Goal: Transaction & Acquisition: Purchase product/service

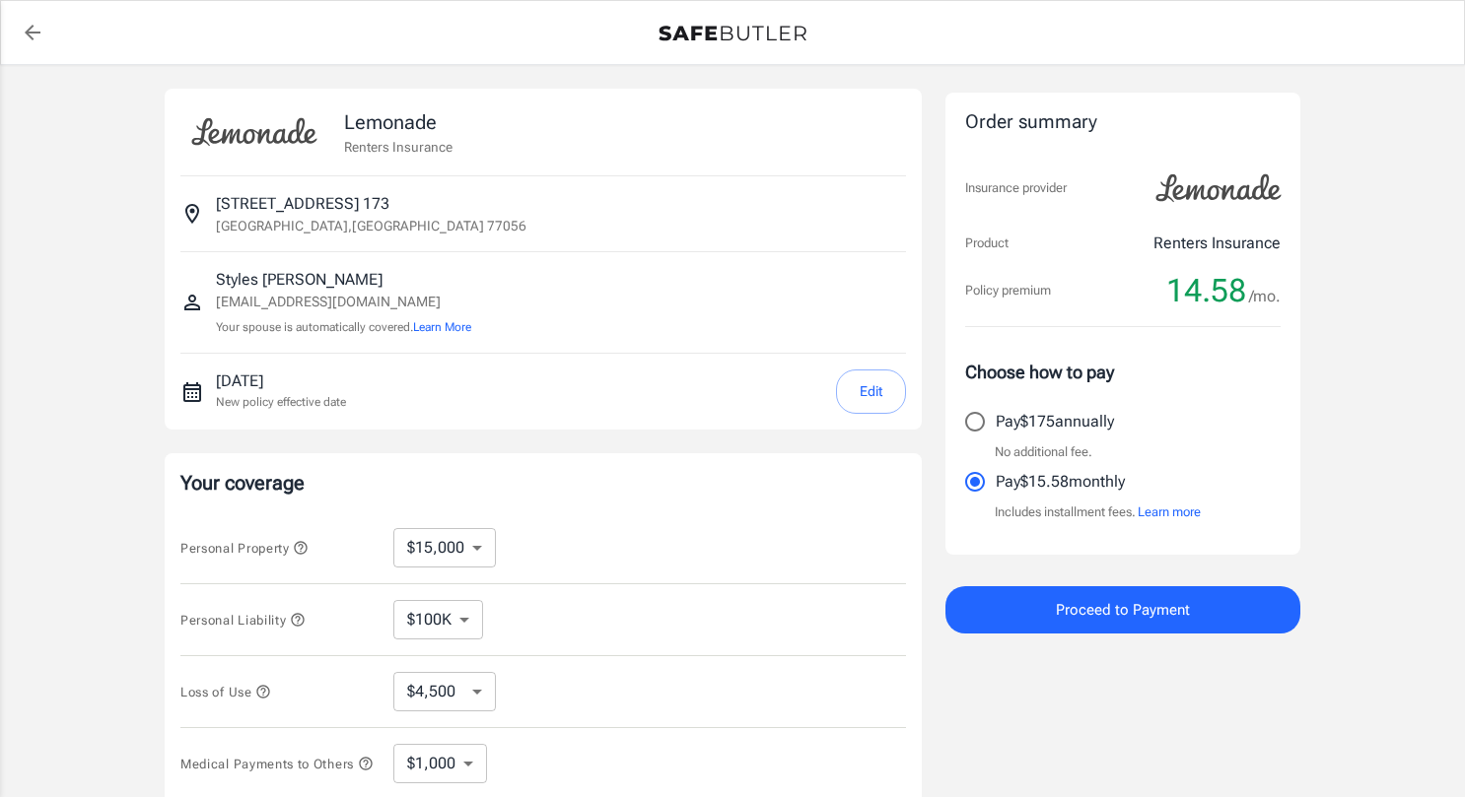
select select "15000"
select select "500"
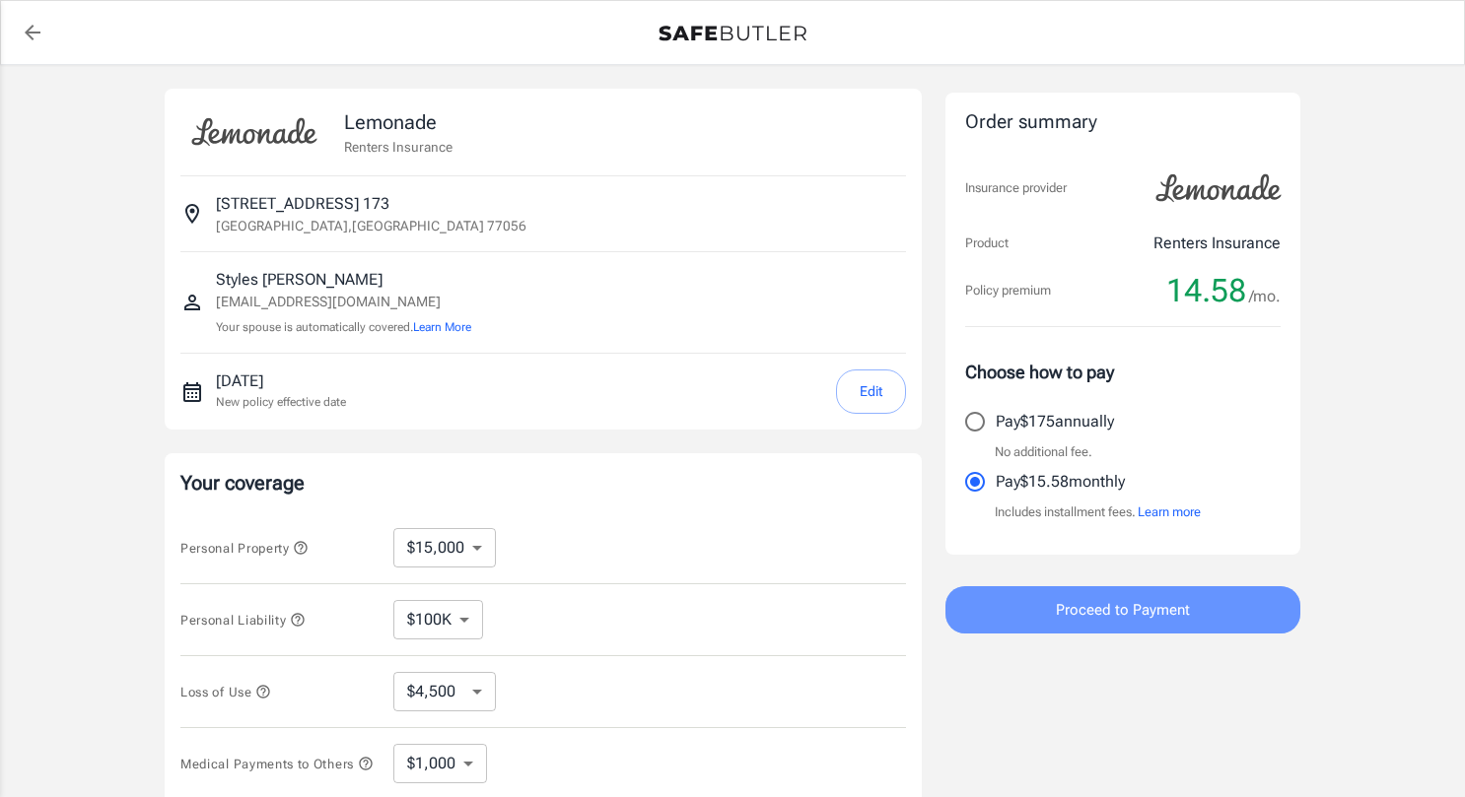
click at [1108, 609] on span "Proceed to Payment" at bounding box center [1123, 610] width 134 height 26
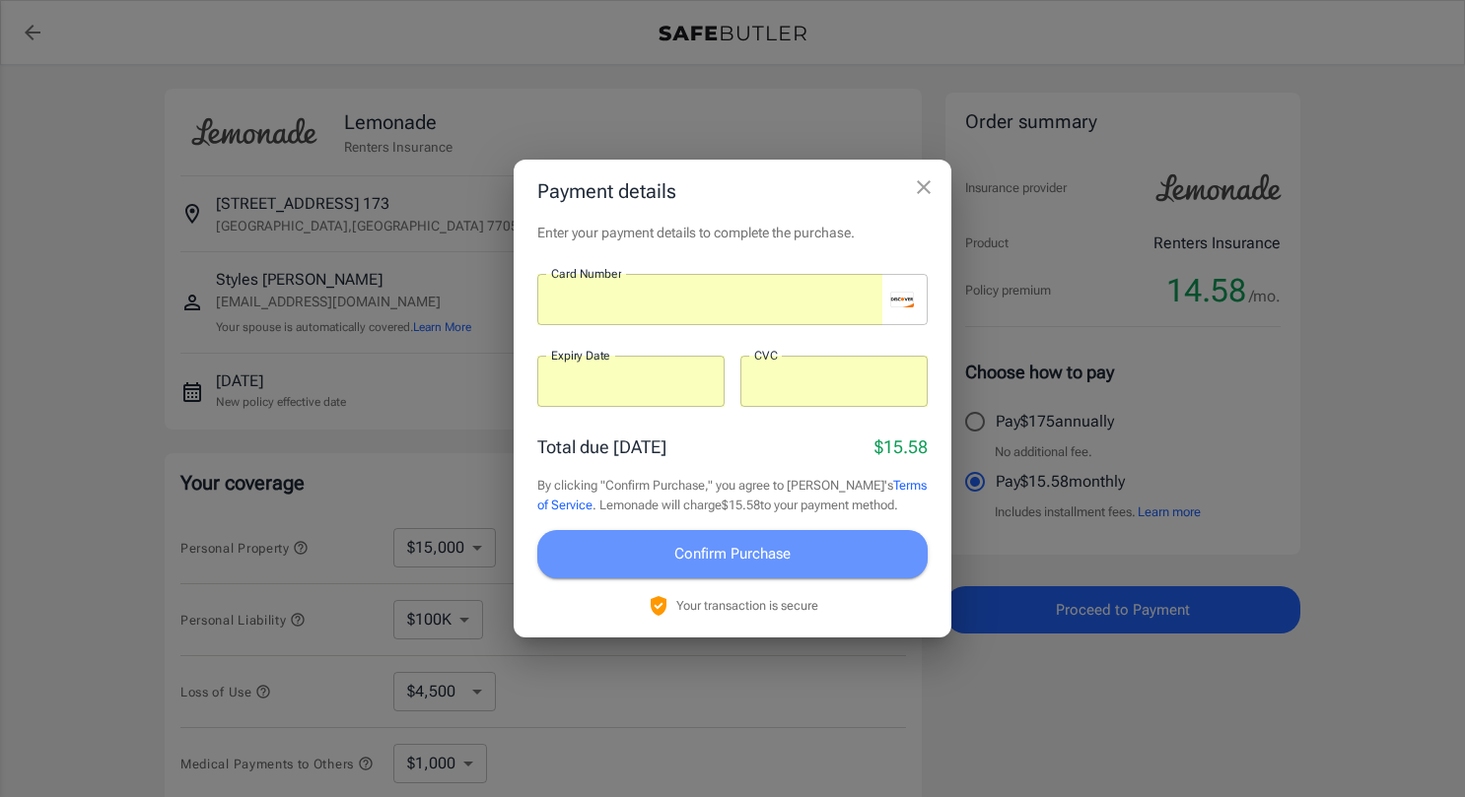
click at [752, 548] on span "Confirm Purchase" at bounding box center [732, 554] width 116 height 26
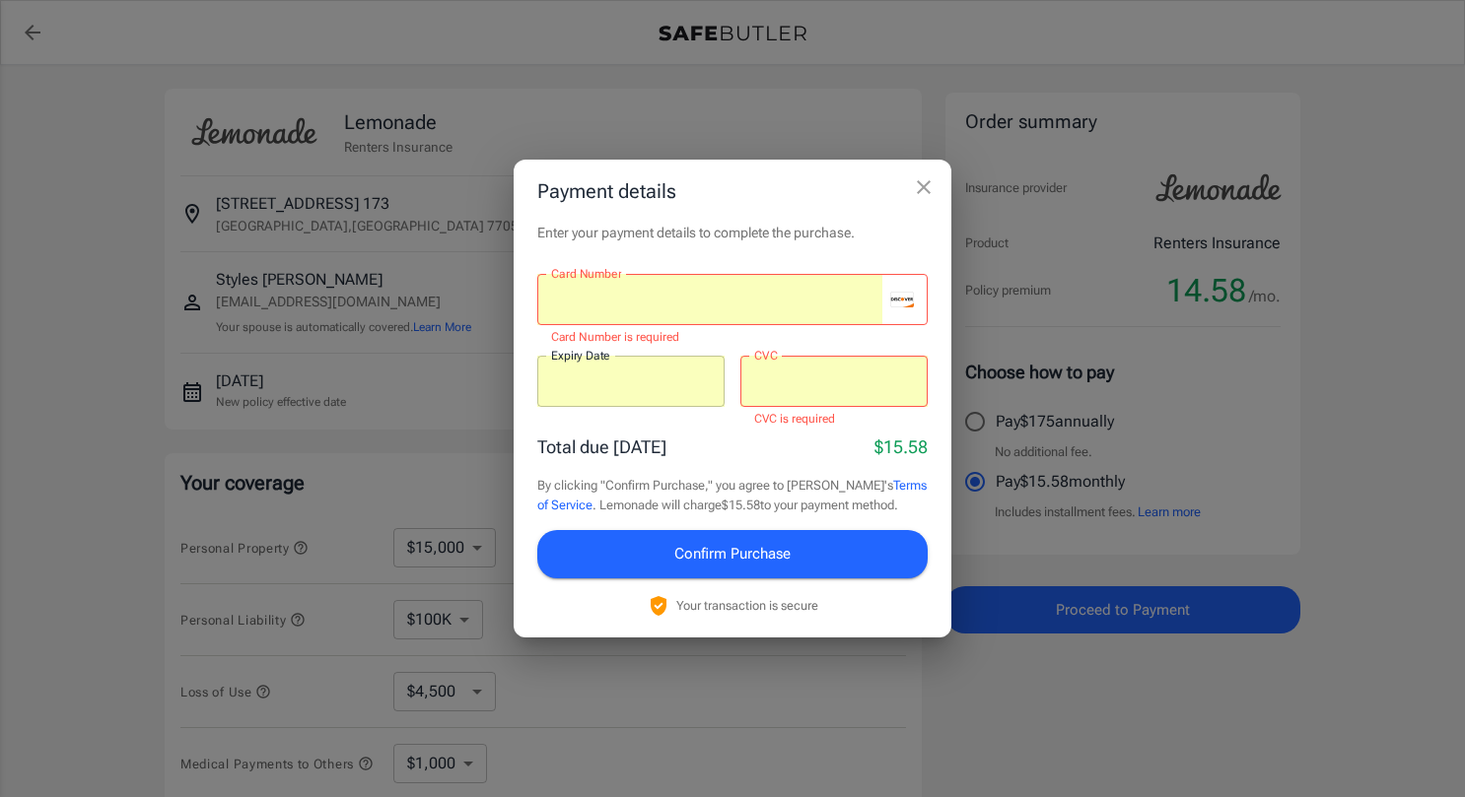
click at [781, 312] on div at bounding box center [709, 299] width 345 height 51
click at [750, 563] on span "Confirm Purchase" at bounding box center [732, 554] width 116 height 26
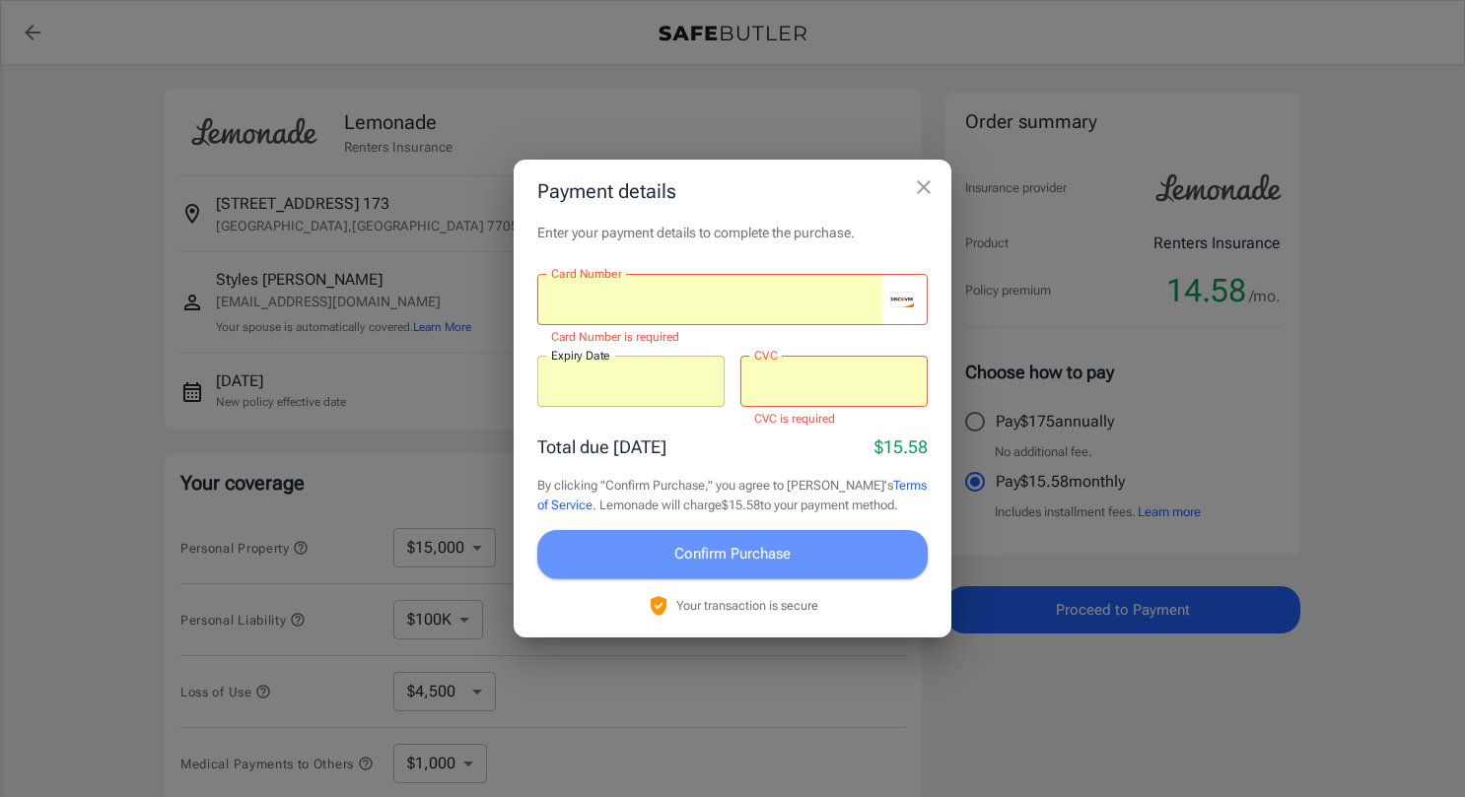
click at [766, 551] on span "Confirm Purchase" at bounding box center [732, 554] width 116 height 26
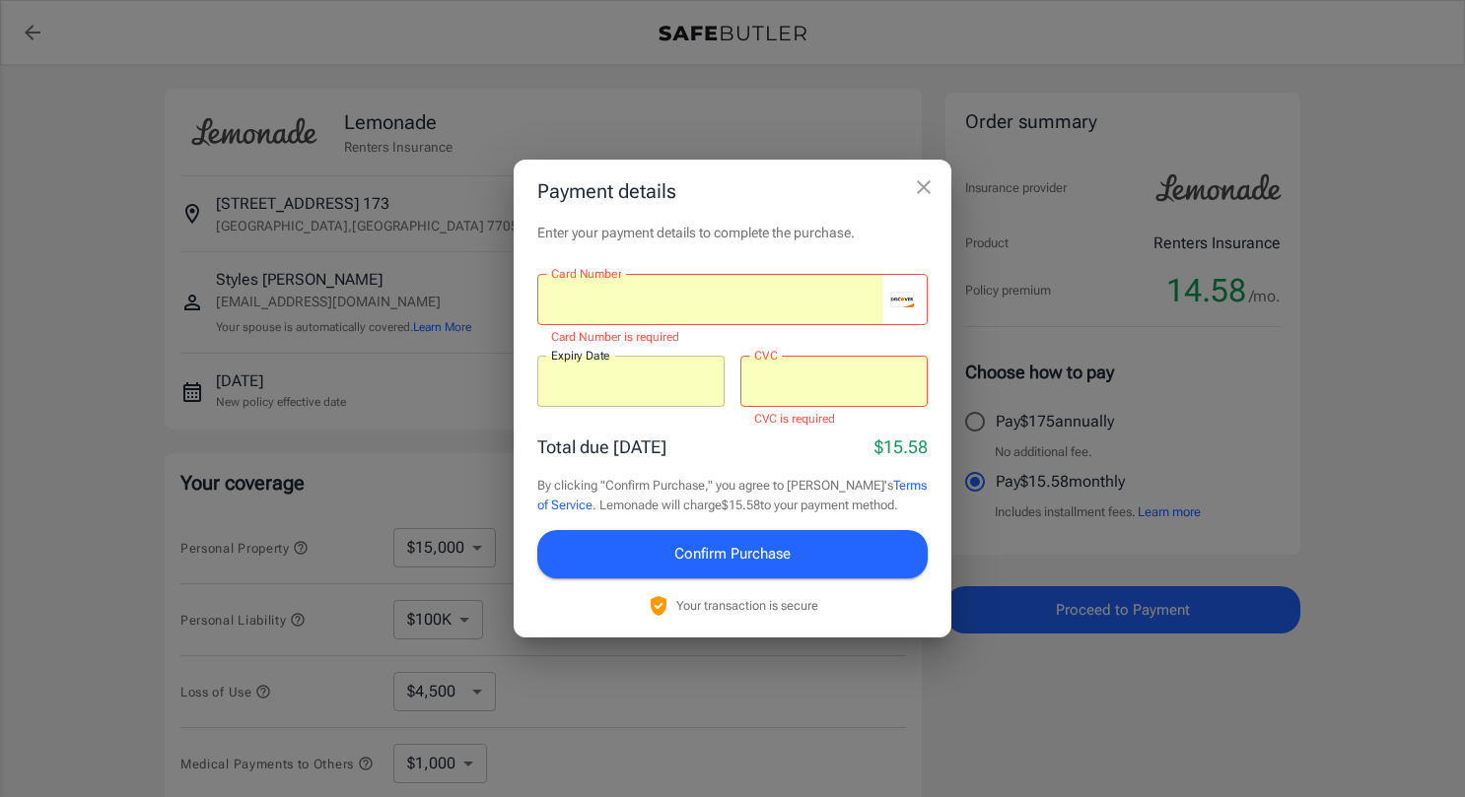
click at [771, 462] on div "Total due [DATE] $15.58 By clicking "Confirm Purchase," you agree to [PERSON_NA…" at bounding box center [732, 525] width 390 height 183
click at [903, 314] on div "Card Number" at bounding box center [732, 299] width 390 height 51
click at [759, 440] on div "Total due [DATE] $15.58" at bounding box center [732, 447] width 390 height 27
click at [715, 567] on button "Confirm Purchase" at bounding box center [732, 553] width 390 height 47
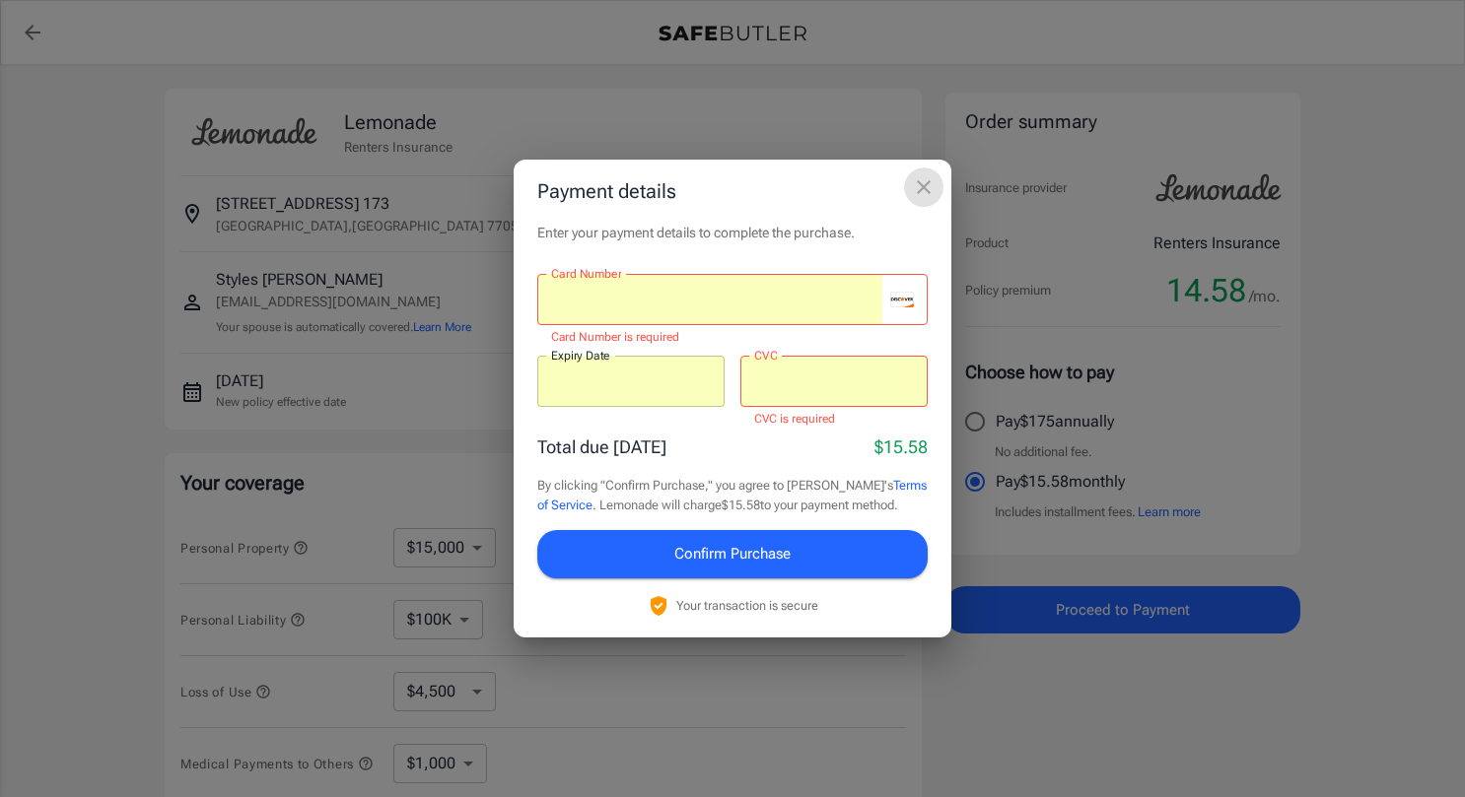
click at [915, 179] on icon "close" at bounding box center [924, 187] width 24 height 24
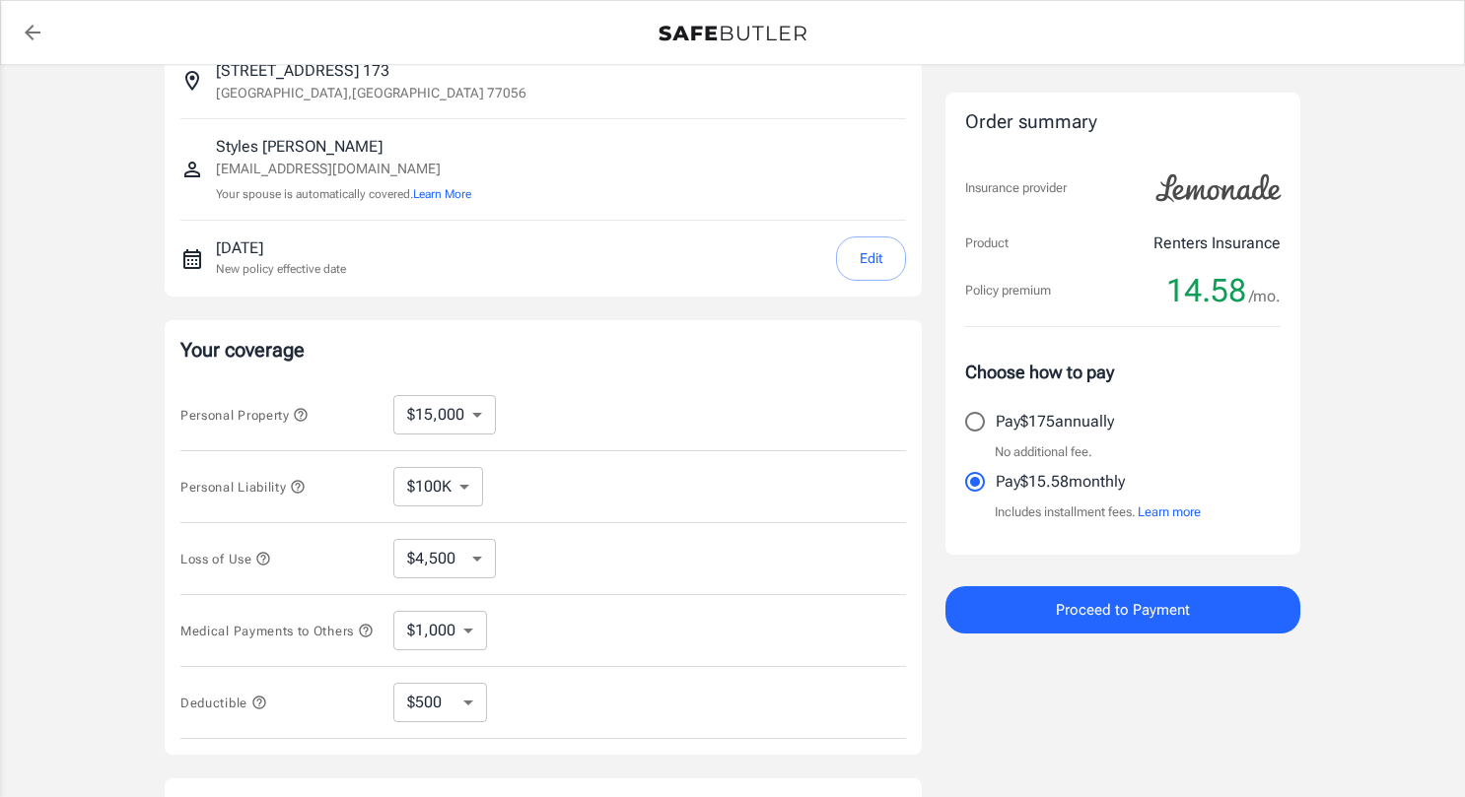
scroll to position [98, 0]
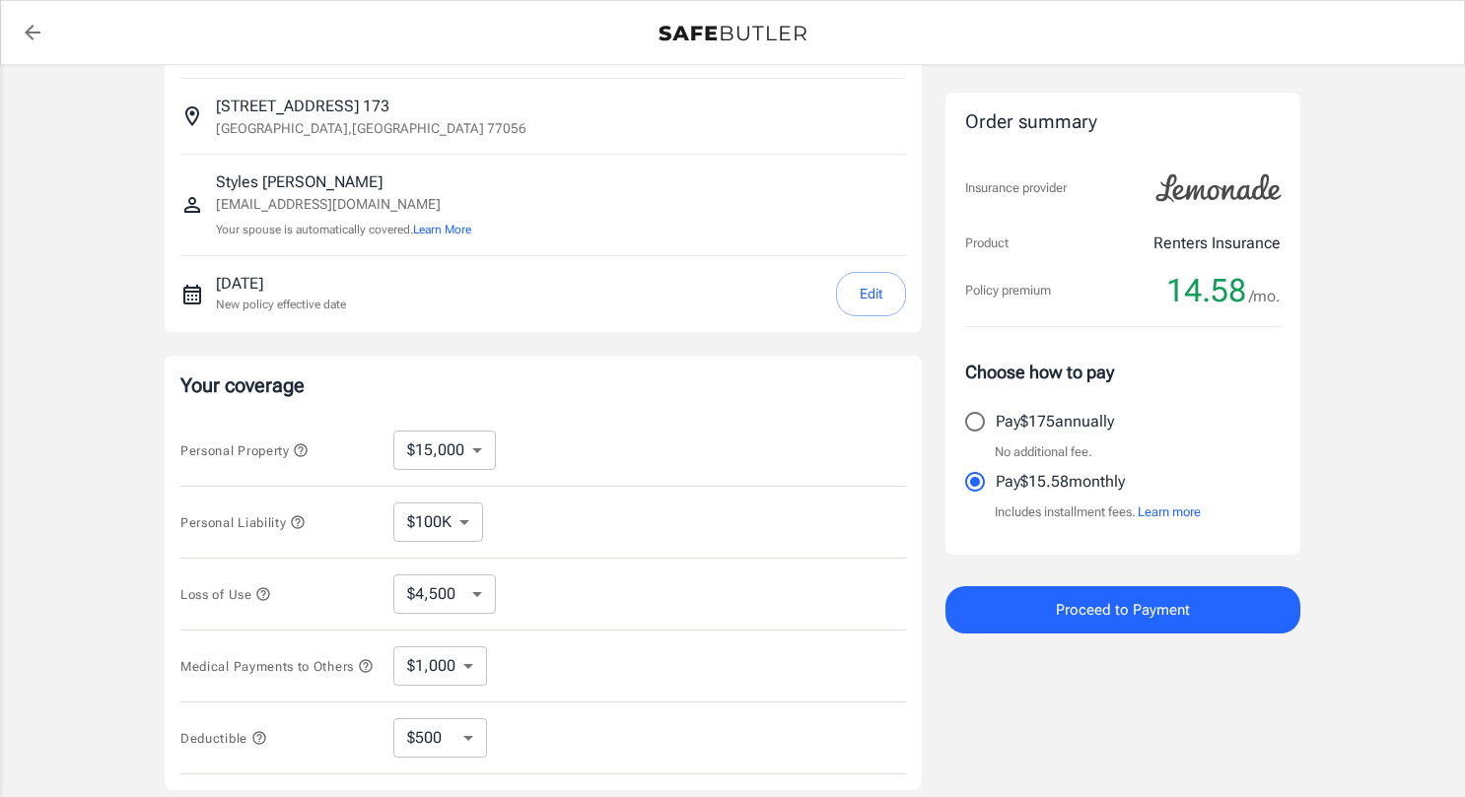
click at [1106, 627] on button "Proceed to Payment" at bounding box center [1122, 609] width 355 height 47
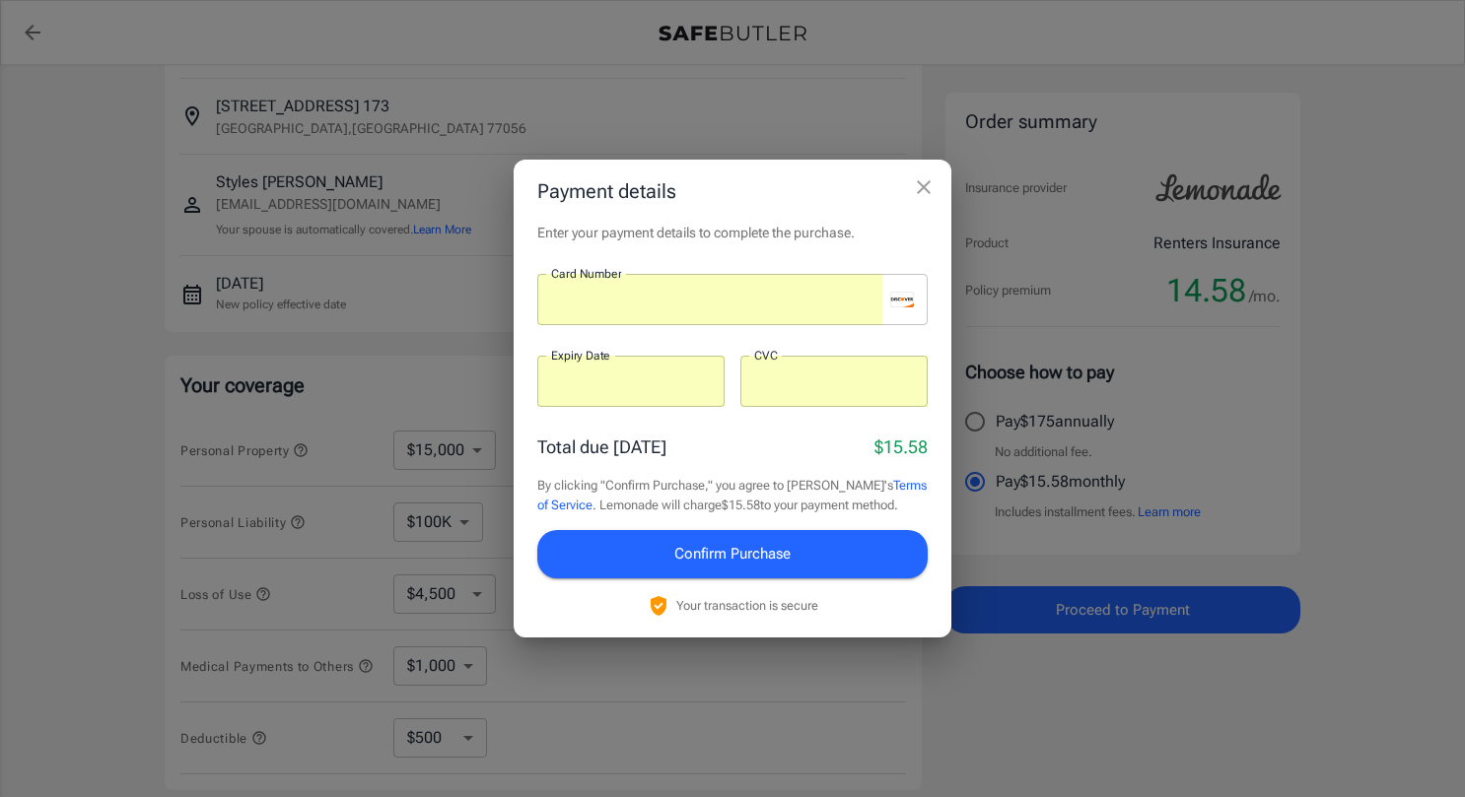
click at [748, 554] on span "Confirm Purchase" at bounding box center [732, 554] width 116 height 26
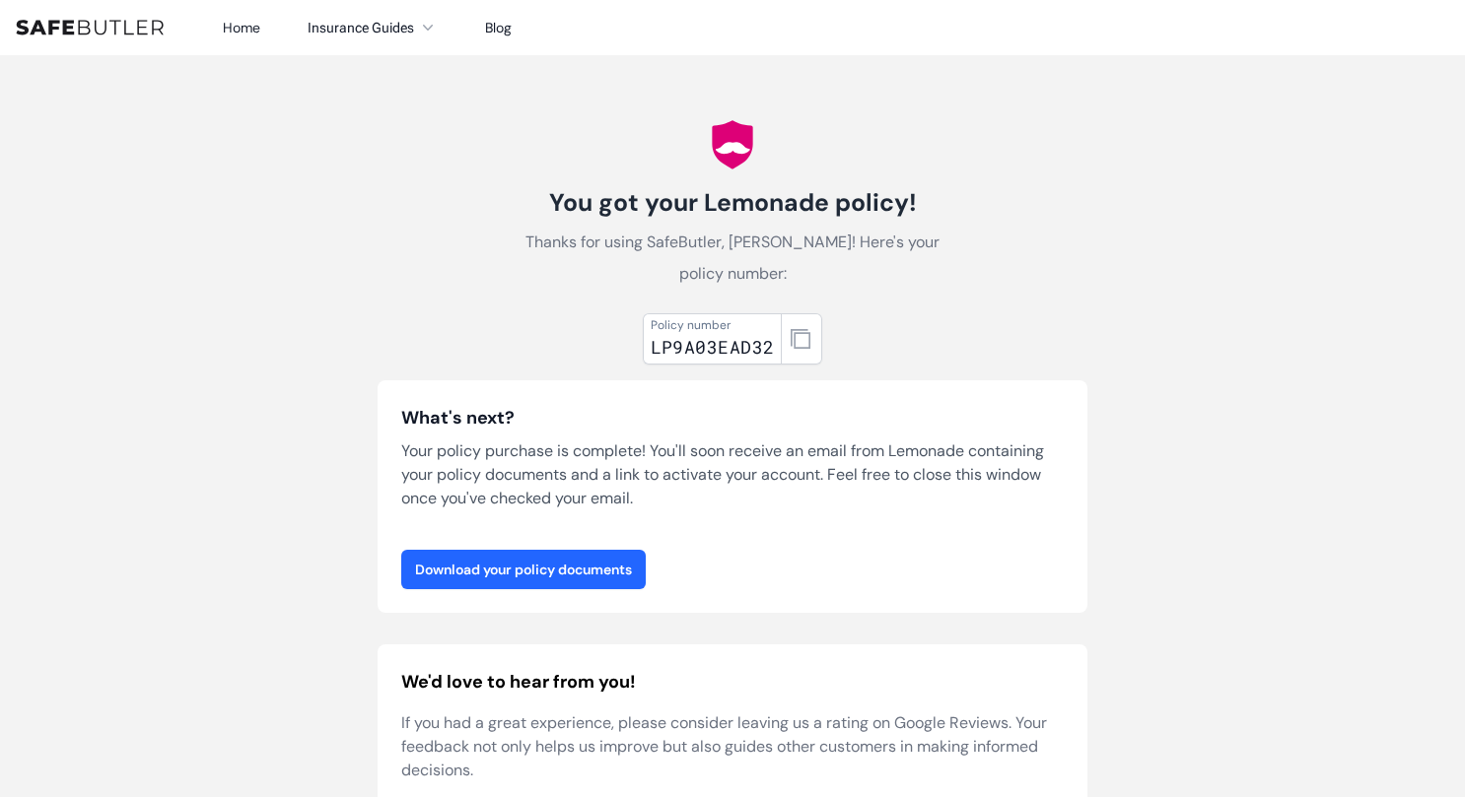
click at [618, 578] on link "Download your policy documents" at bounding box center [523, 569] width 244 height 39
click at [806, 349] on button "button" at bounding box center [801, 338] width 41 height 51
